Goal: Find specific page/section: Find specific page/section

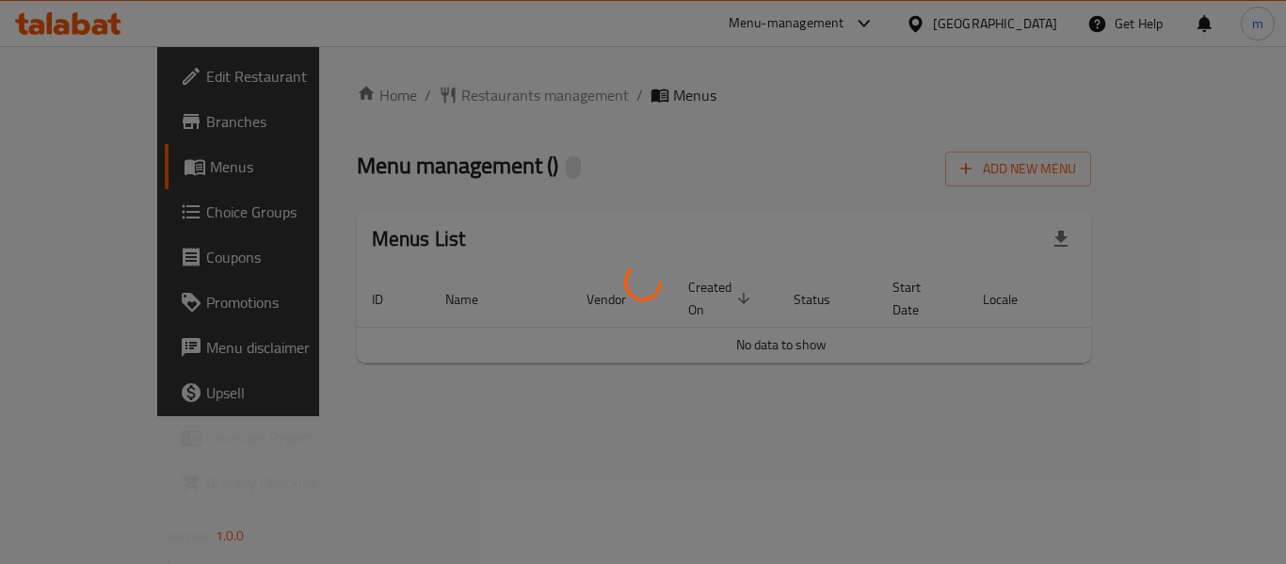
click at [471, 167] on div at bounding box center [643, 282] width 1286 height 564
click at [431, 98] on div at bounding box center [643, 282] width 1286 height 564
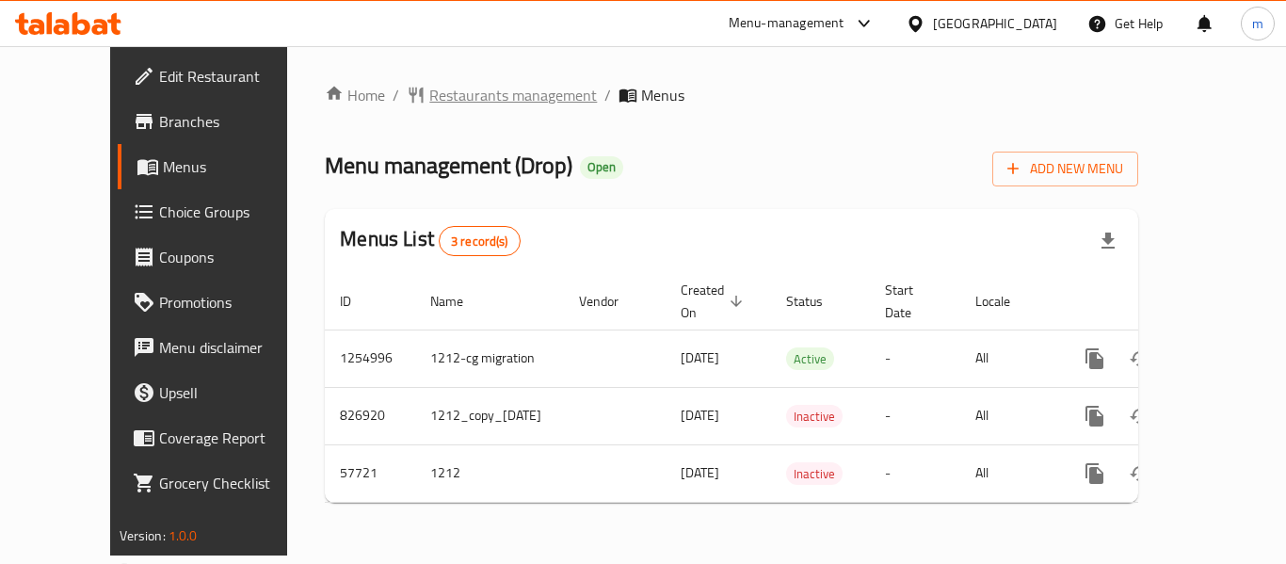
click at [429, 91] on span "Restaurants management" at bounding box center [513, 95] width 168 height 23
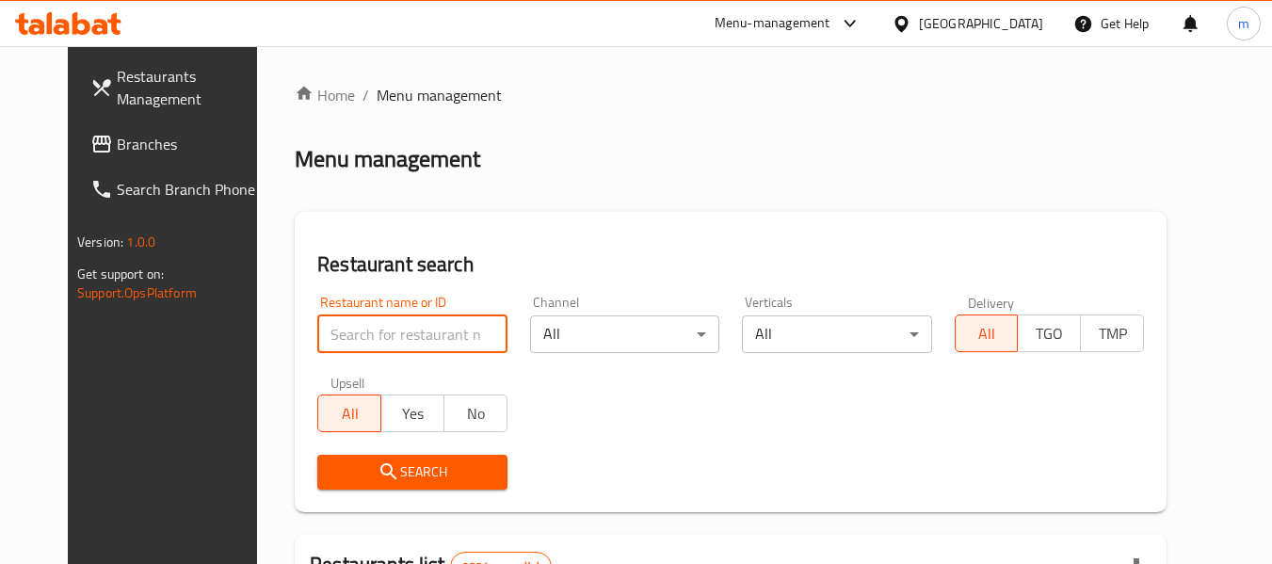
click at [335, 340] on input "search" at bounding box center [411, 334] width 189 height 38
paste input "25435"
type input "25435"
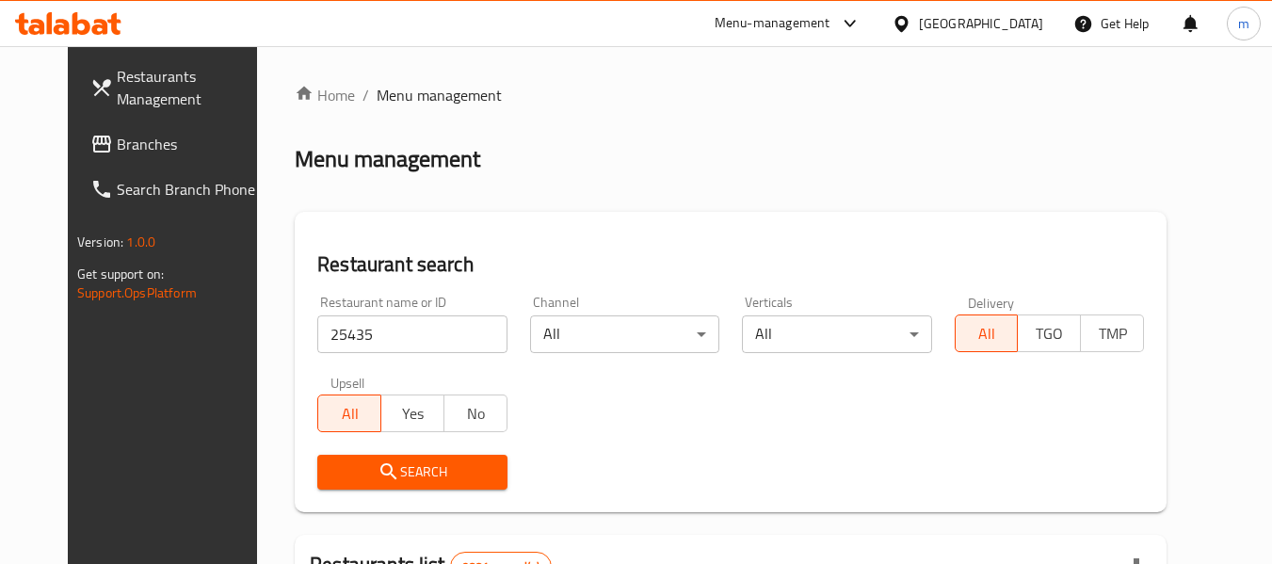
click at [380, 457] on button "Search" at bounding box center [411, 472] width 189 height 35
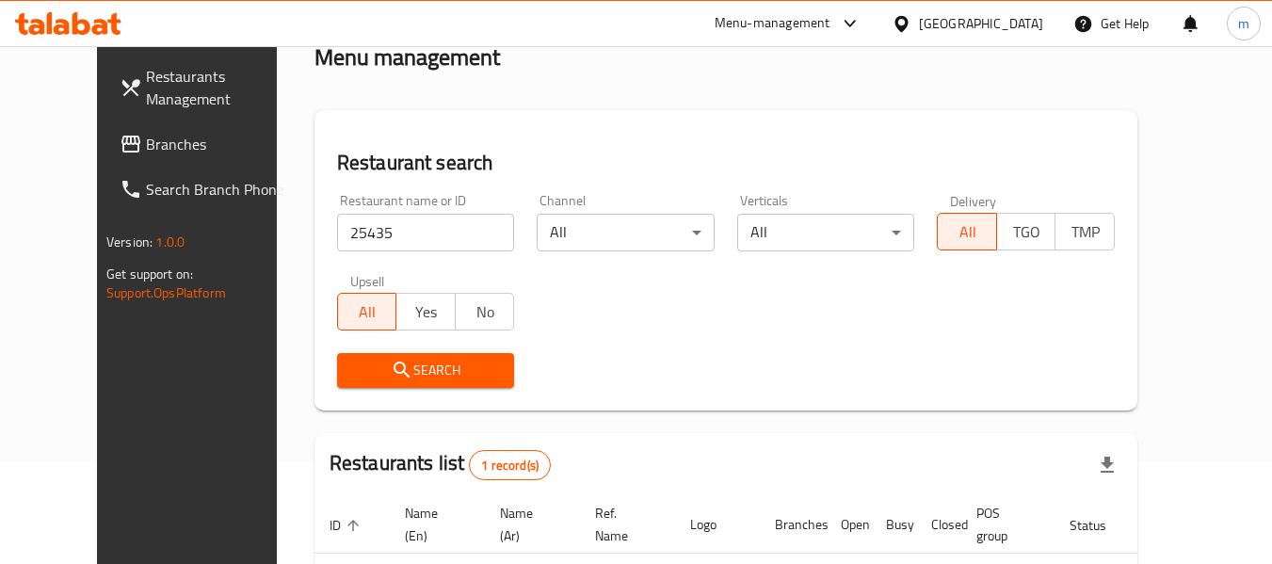
scroll to position [260, 0]
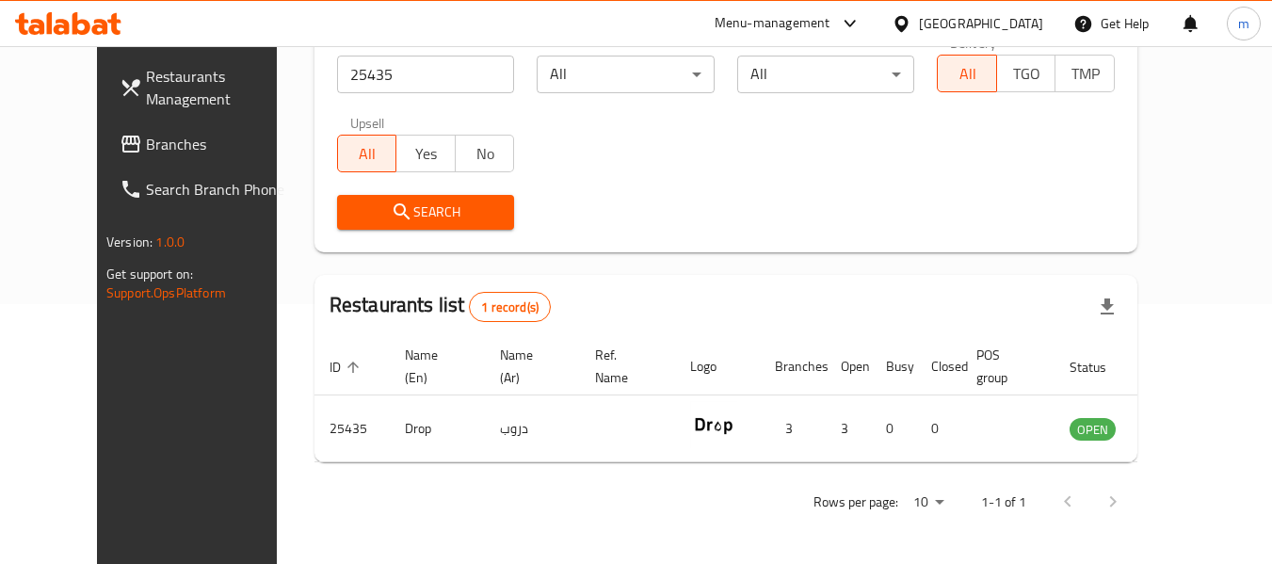
click at [146, 137] on span "Branches" at bounding box center [220, 144] width 149 height 23
